Goal: Task Accomplishment & Management: Manage account settings

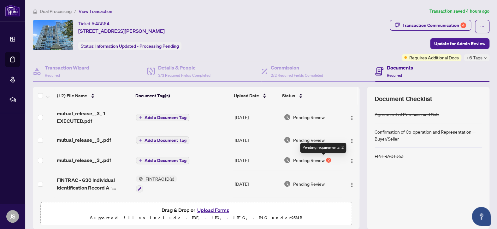
click at [326, 158] on div "2" at bounding box center [328, 159] width 5 height 5
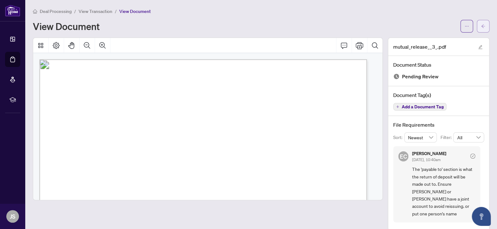
click at [481, 24] on icon "arrow-left" at bounding box center [483, 26] width 4 height 4
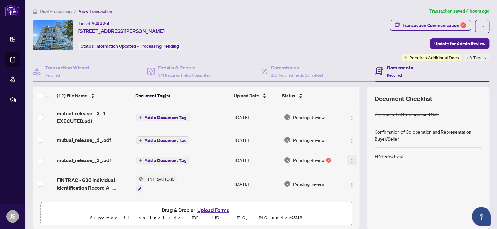
click at [349, 158] on img "button" at bounding box center [351, 160] width 5 height 5
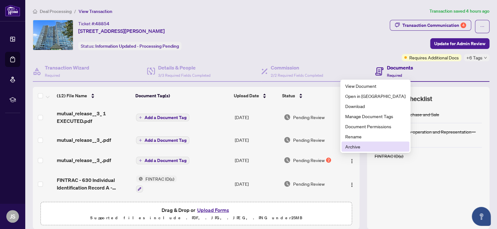
click at [352, 147] on span "Archive" at bounding box center [375, 146] width 60 height 7
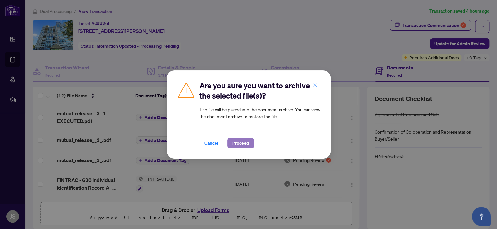
click at [242, 143] on span "Proceed" at bounding box center [240, 143] width 17 height 10
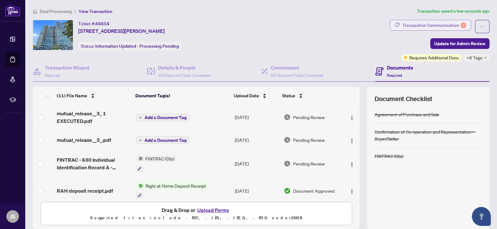
click at [439, 23] on div "Transaction Communication 4" at bounding box center [434, 25] width 64 height 10
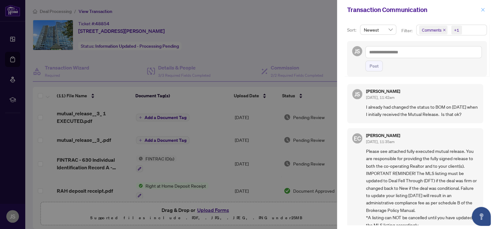
click at [482, 10] on icon "close" at bounding box center [483, 10] width 4 height 4
